Goal: Transaction & Acquisition: Purchase product/service

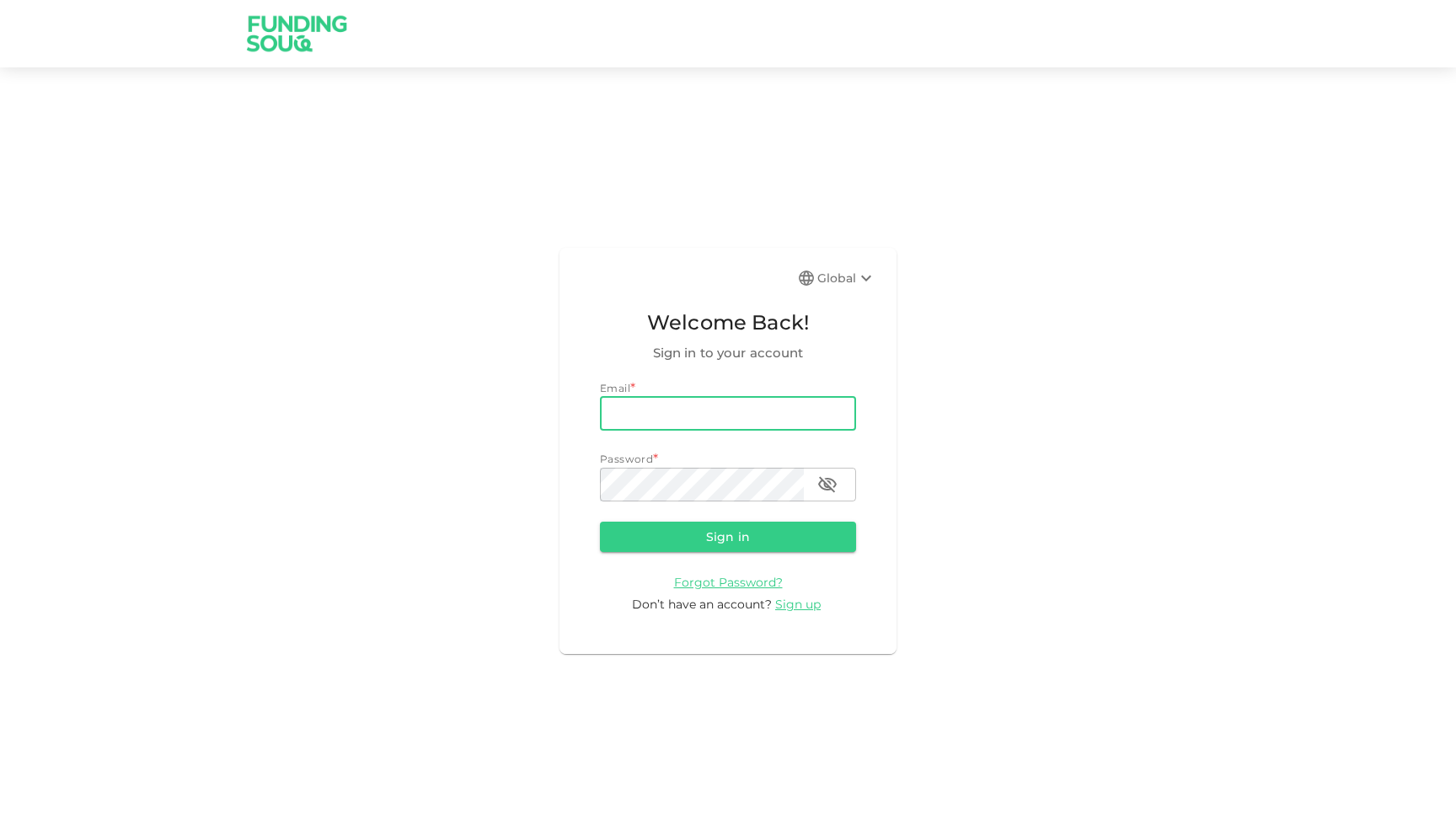
click at [669, 410] on input "email" at bounding box center [728, 413] width 256 height 34
type input "[EMAIL_ADDRESS][DOMAIN_NAME]"
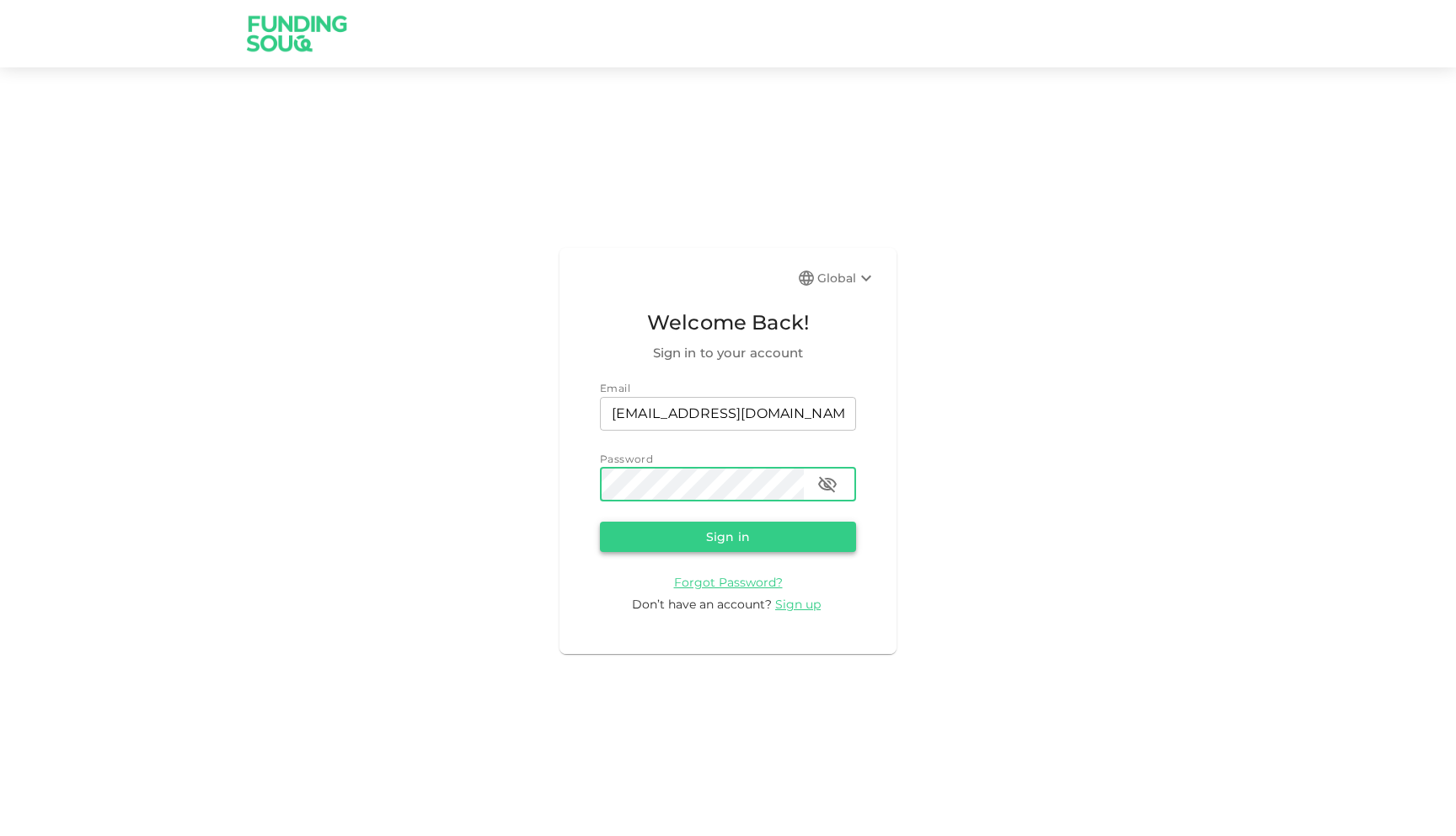
click at [724, 539] on button "Sign in" at bounding box center [728, 537] width 256 height 31
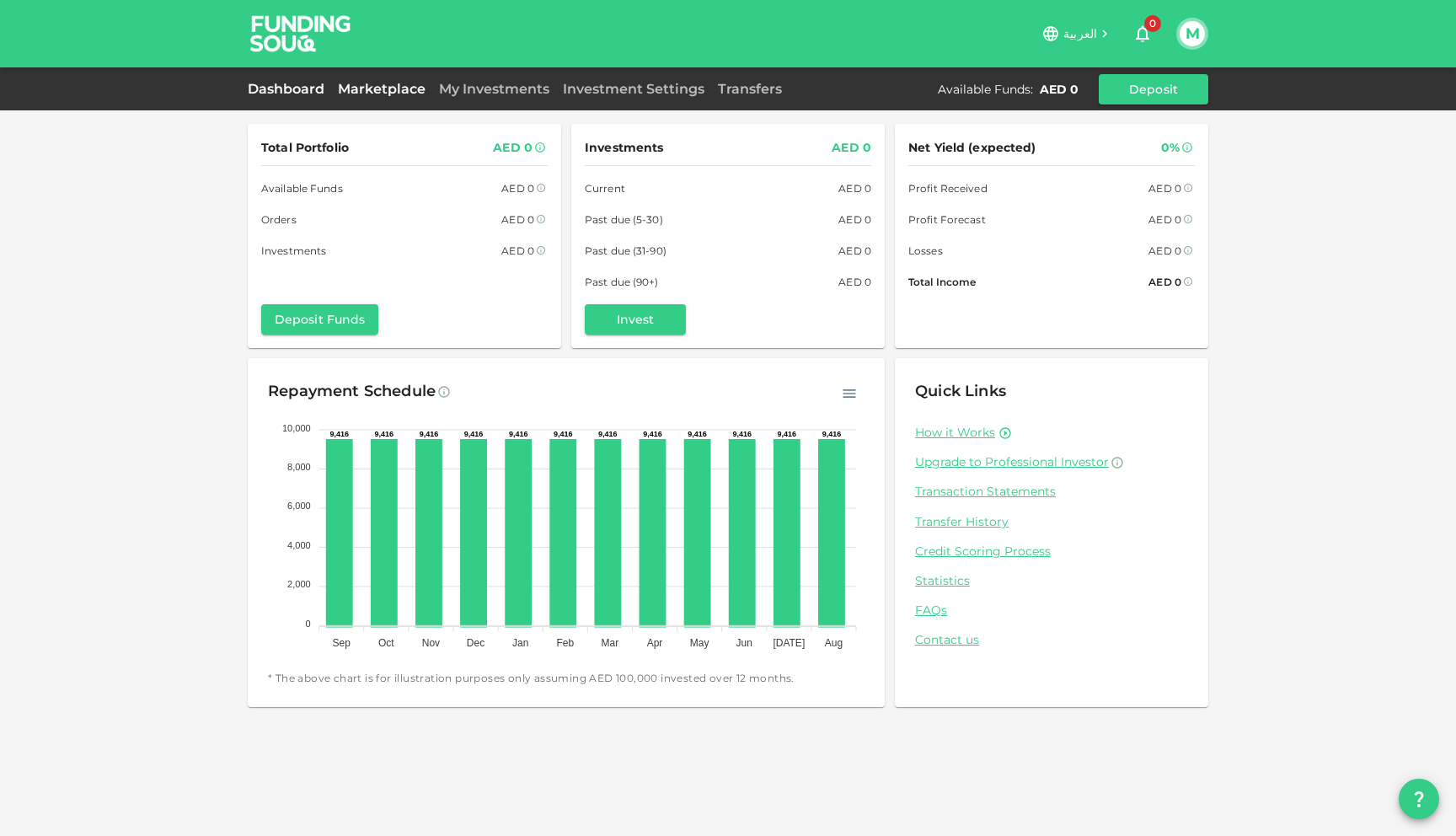
click at [377, 95] on link "Marketplace" at bounding box center [381, 88] width 101 height 16
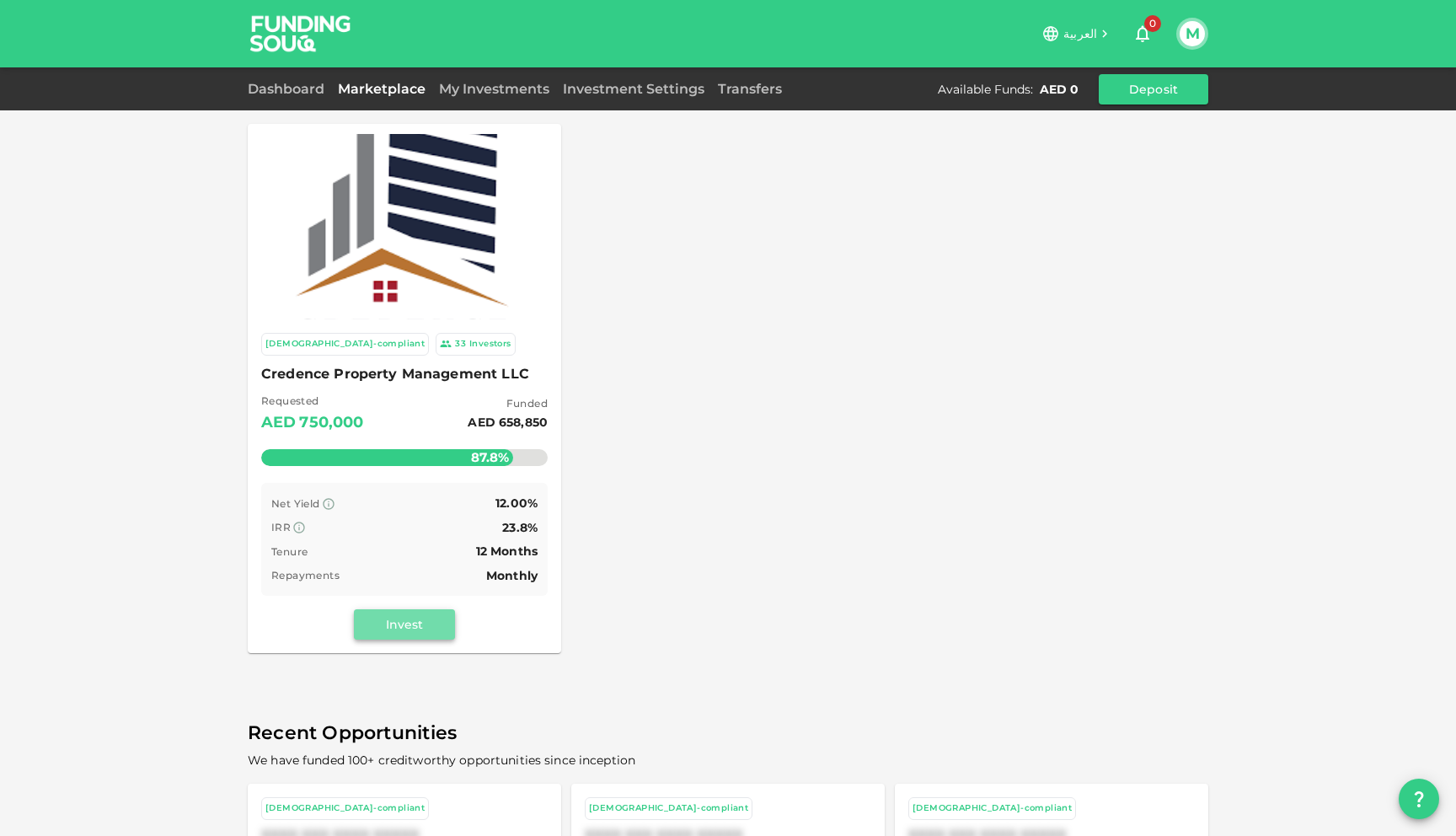
click at [382, 625] on button "Invest" at bounding box center [404, 625] width 101 height 31
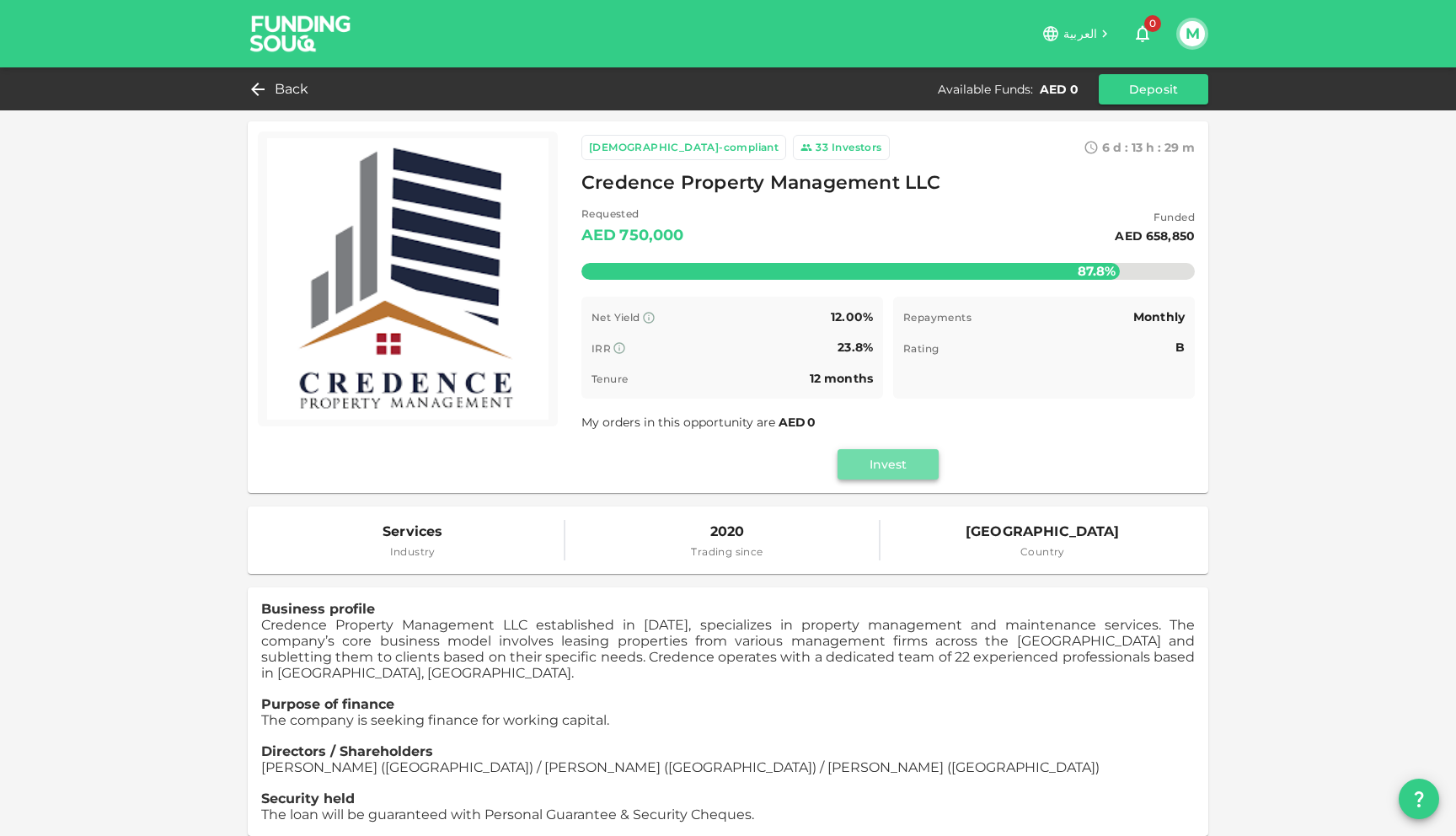
click at [887, 477] on button "Invest" at bounding box center [888, 465] width 101 height 31
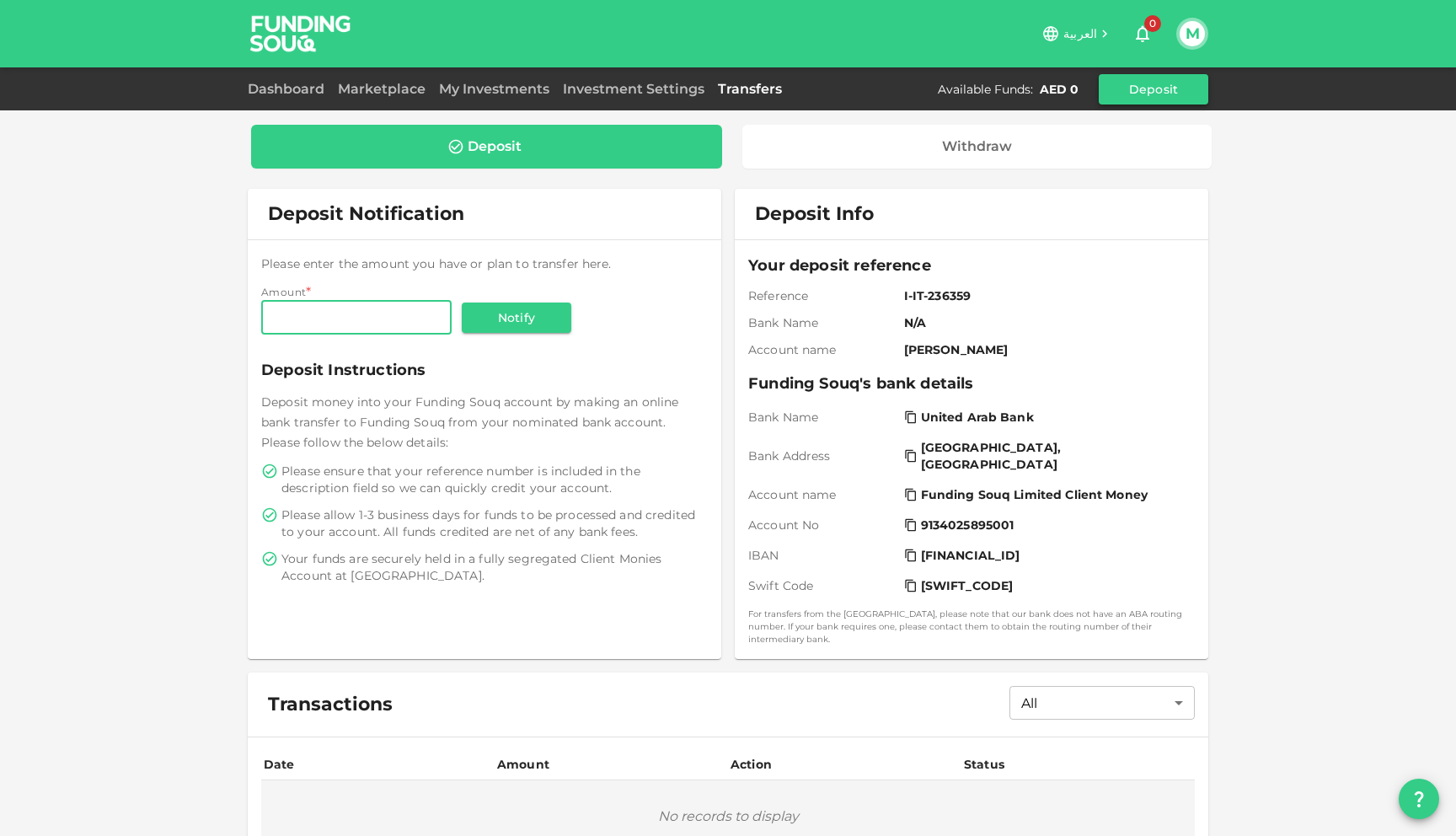
click at [1149, 91] on button "Deposit" at bounding box center [1154, 89] width 109 height 31
click at [1156, 87] on button "Deposit" at bounding box center [1154, 89] width 109 height 31
